Goal: Information Seeking & Learning: Learn about a topic

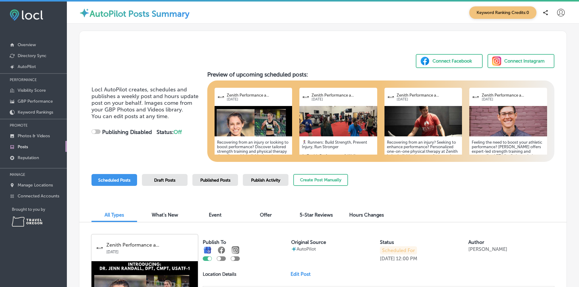
checkbox input "true"
click at [163, 212] on span "What's New" at bounding box center [165, 215] width 26 height 6
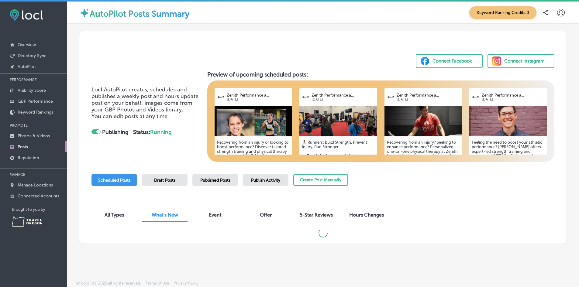
scroll to position [2, 0]
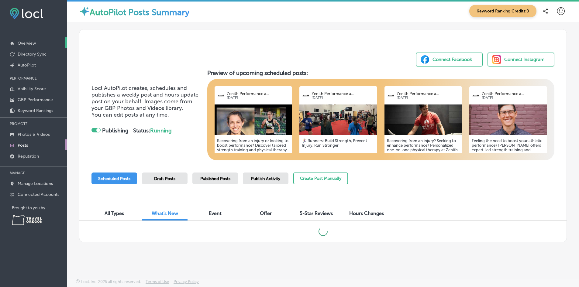
click at [34, 44] on p "Overview" at bounding box center [27, 43] width 18 height 5
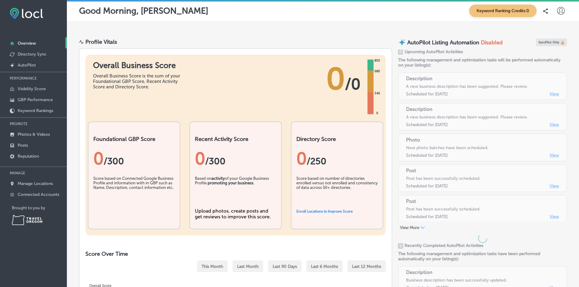
drag, startPoint x: 34, startPoint y: 44, endPoint x: 266, endPoint y: 42, distance: 232.1
click at [266, 42] on div "Profile Vitals" at bounding box center [235, 42] width 313 height 7
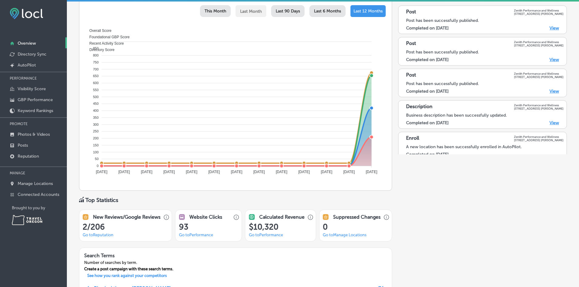
scroll to position [243, 0]
click at [207, 15] on div "This Month" at bounding box center [215, 12] width 31 height 12
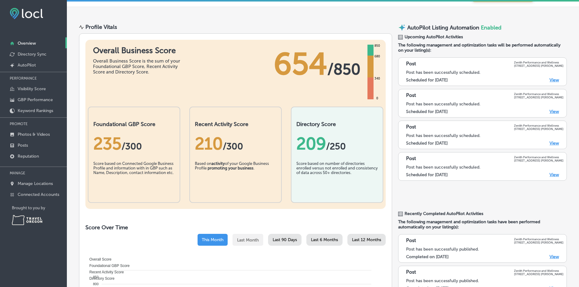
scroll to position [0, 0]
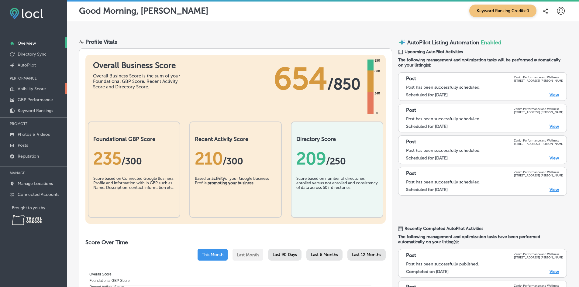
click at [29, 90] on p "Visibility Score" at bounding box center [32, 88] width 28 height 5
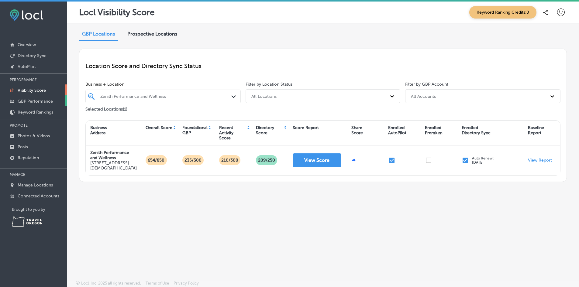
click at [26, 104] on link "GBP Performance" at bounding box center [33, 100] width 67 height 11
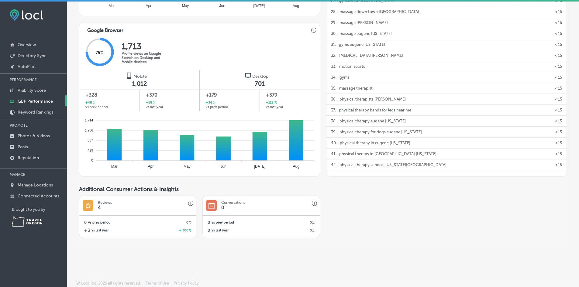
scroll to position [187, 0]
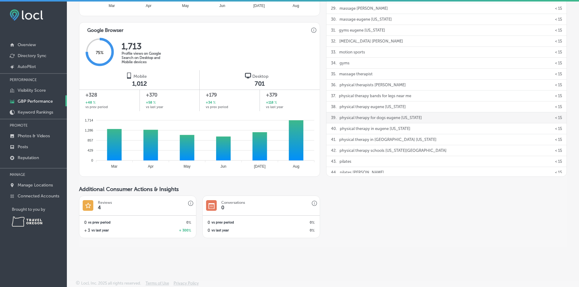
drag, startPoint x: 401, startPoint y: 125, endPoint x: 423, endPoint y: 116, distance: 24.1
click at [423, 116] on div "39 . physical therapy for dogs eugene [US_STATE] < 15" at bounding box center [446, 117] width 240 height 11
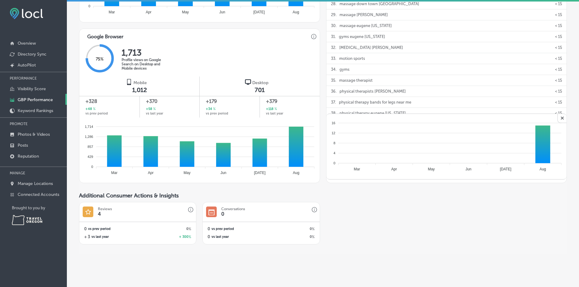
scroll to position [364, 0]
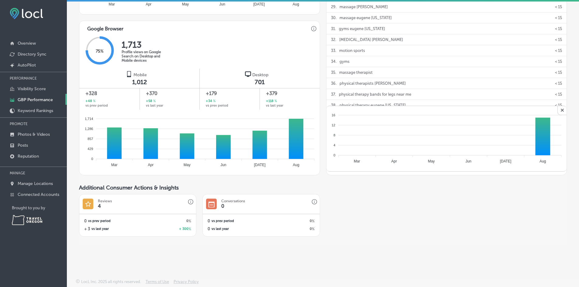
click at [414, 226] on div "4725E99D-6C65-48B3-89DC-FC673505F7F5 Created with sketchtool. Conversations 0 0…" at bounding box center [323, 215] width 488 height 43
